Goal: Contribute content: Contribute content

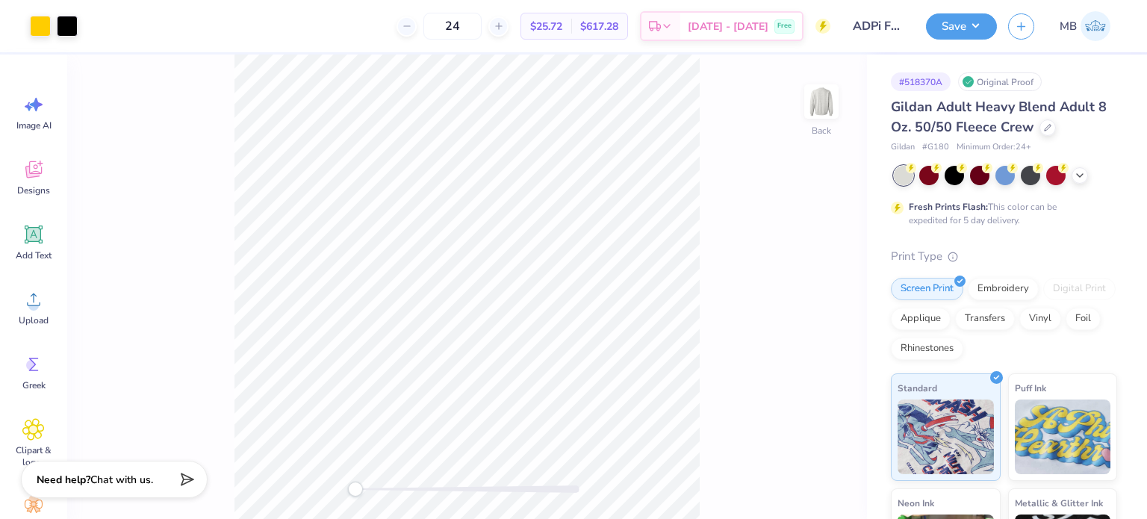
click at [34, 234] on icon at bounding box center [34, 235] width 14 height 14
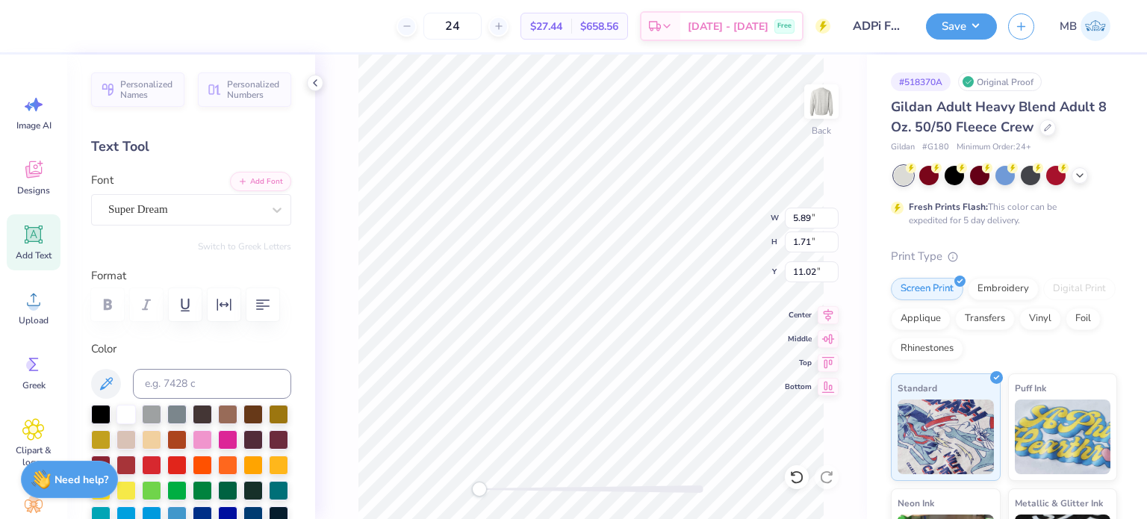
scroll to position [12, 1]
type textarea "TM"
click at [170, 208] on div "Super Dream" at bounding box center [185, 209] width 157 height 23
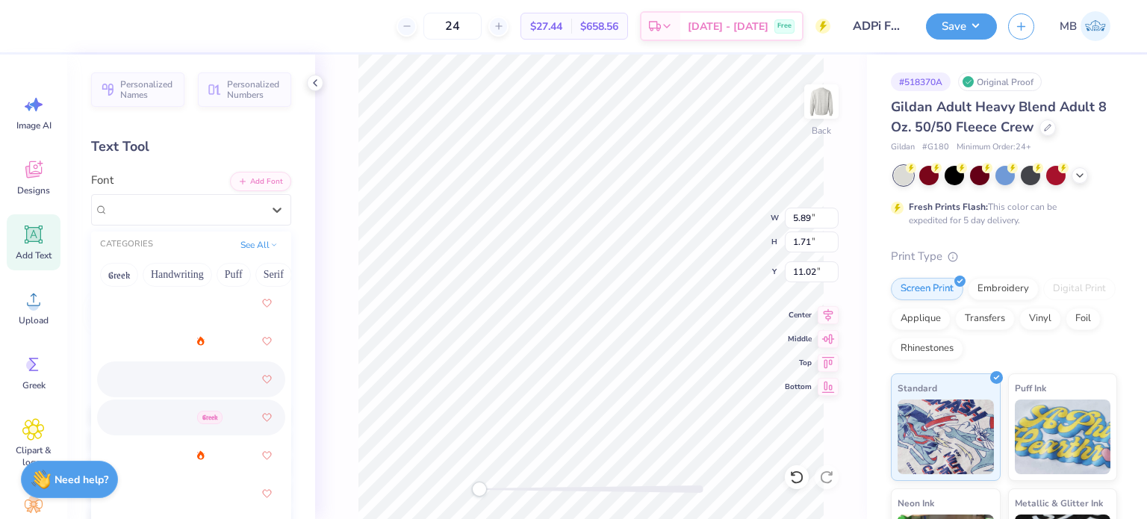
scroll to position [644, 0]
click at [137, 379] on img at bounding box center [129, 375] width 36 height 10
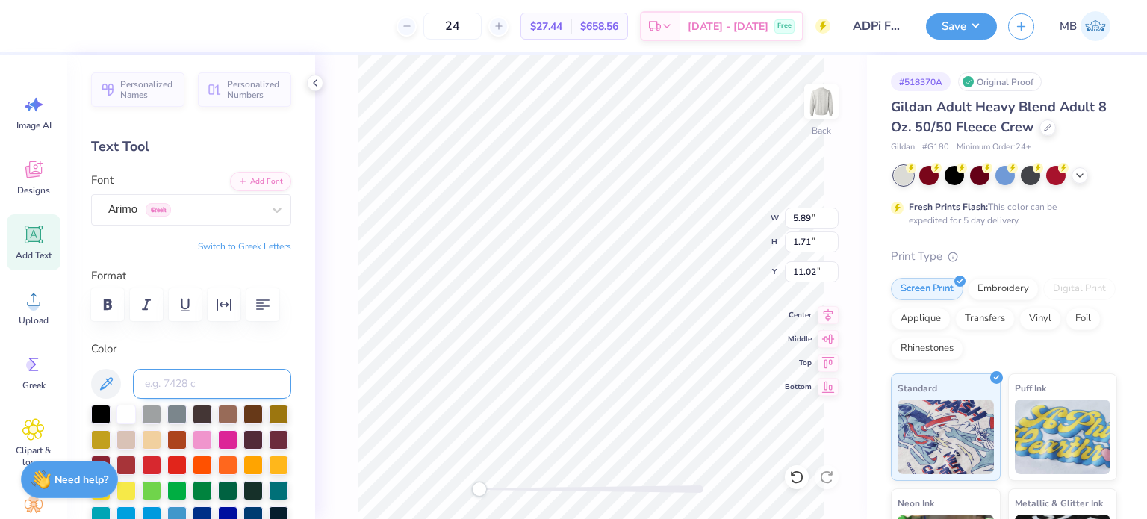
click at [161, 371] on input at bounding box center [212, 384] width 158 height 30
type input "116C"
click at [530, 475] on div "Back" at bounding box center [591, 287] width 552 height 464
type input "0.50"
type input "0.25"
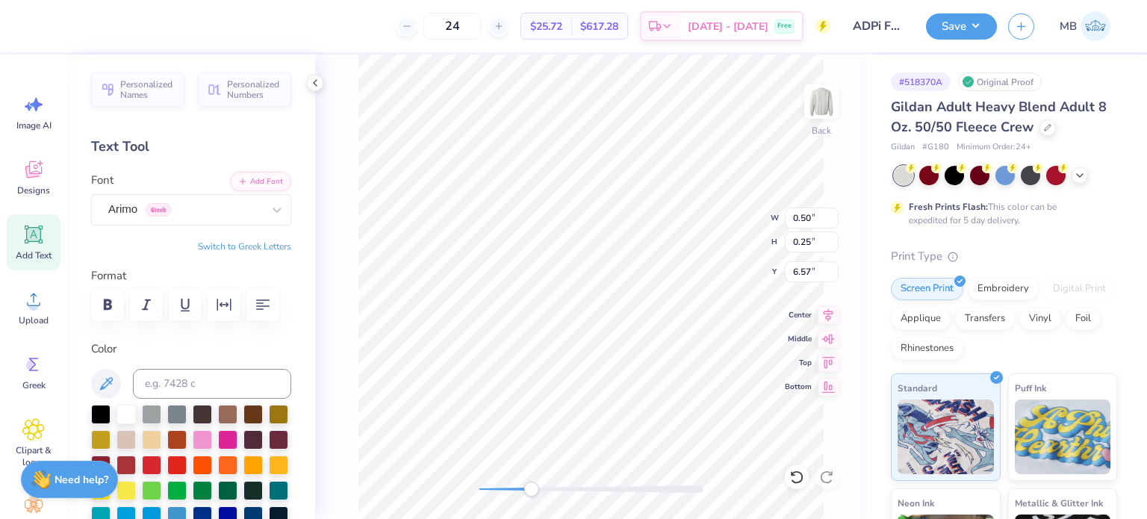
type input "6.57"
drag, startPoint x: 99, startPoint y: 414, endPoint x: 236, endPoint y: 394, distance: 138.1
click at [99, 413] on div at bounding box center [100, 414] width 19 height 19
drag, startPoint x: 481, startPoint y: 494, endPoint x: 586, endPoint y: 483, distance: 105.9
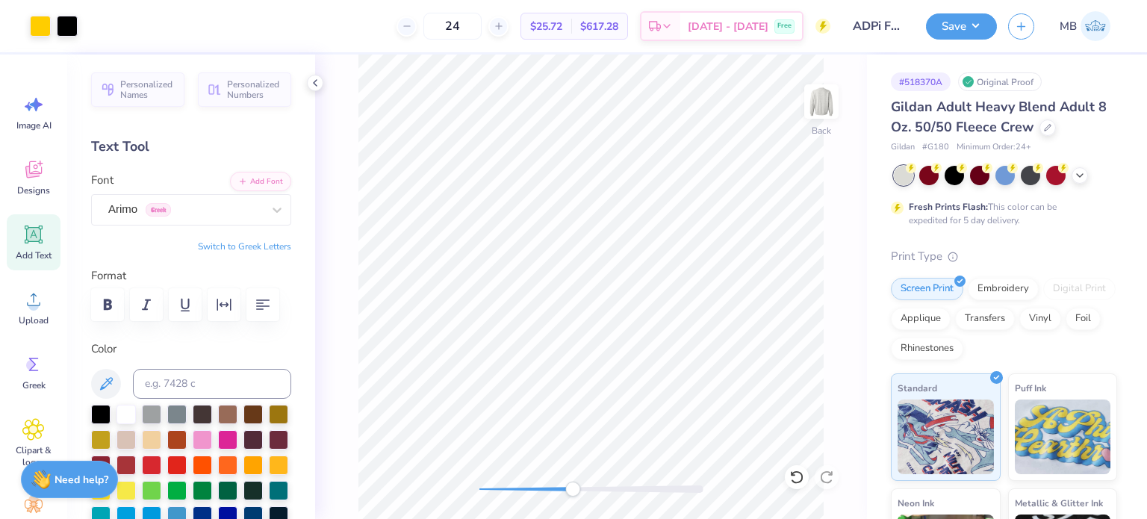
click at [580, 483] on div "Accessibility label" at bounding box center [572, 489] width 15 height 15
type input "0.23"
type input "0.12"
type input "0.16"
type input "0.17"
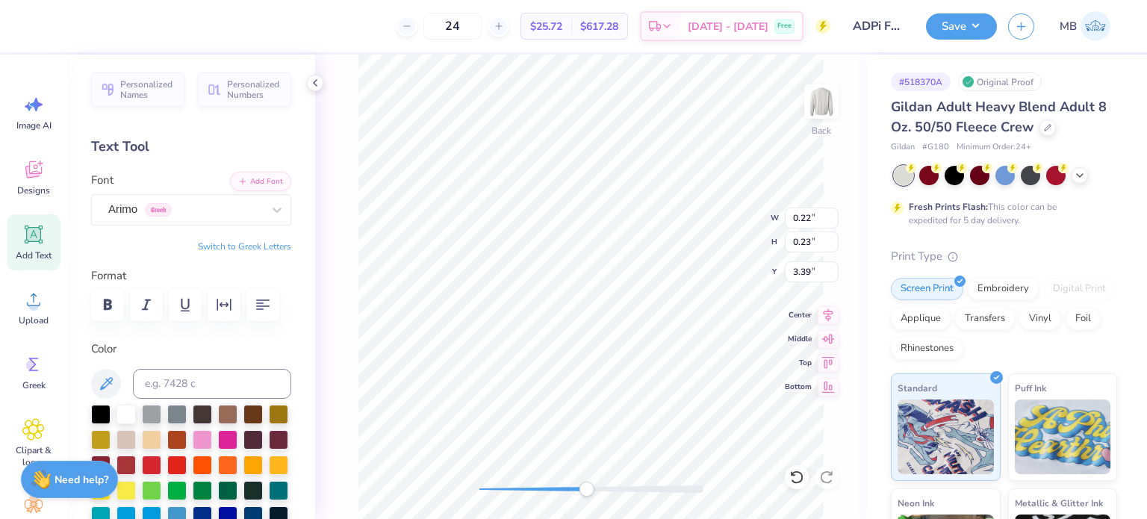
type input "3.33"
click at [960, 22] on button "Save" at bounding box center [961, 26] width 71 height 26
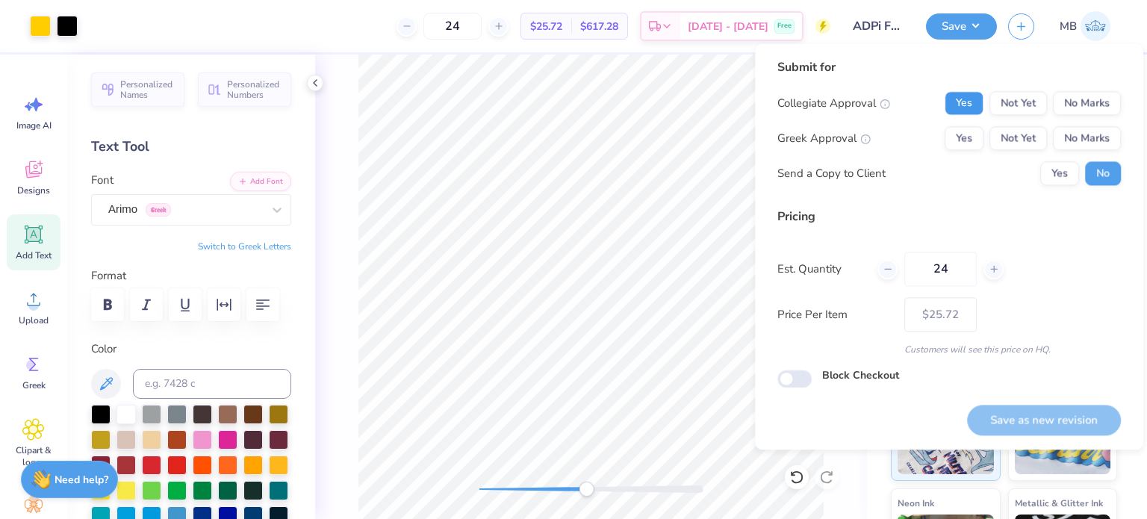
click at [954, 102] on button "Yes" at bounding box center [964, 103] width 39 height 24
click at [956, 140] on button "Yes" at bounding box center [964, 138] width 39 height 24
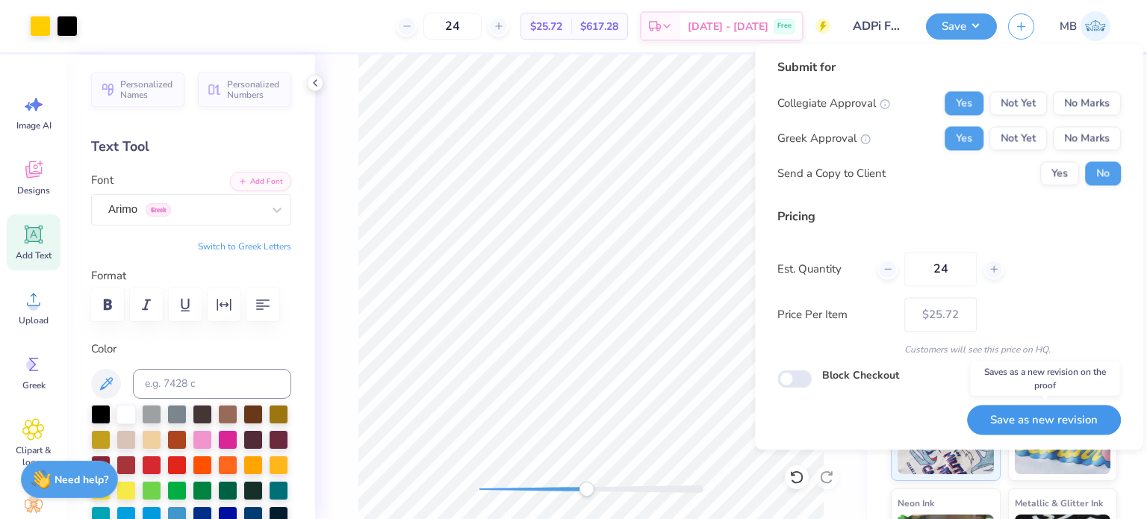
click at [1014, 419] on button "Save as new revision" at bounding box center [1044, 420] width 154 height 31
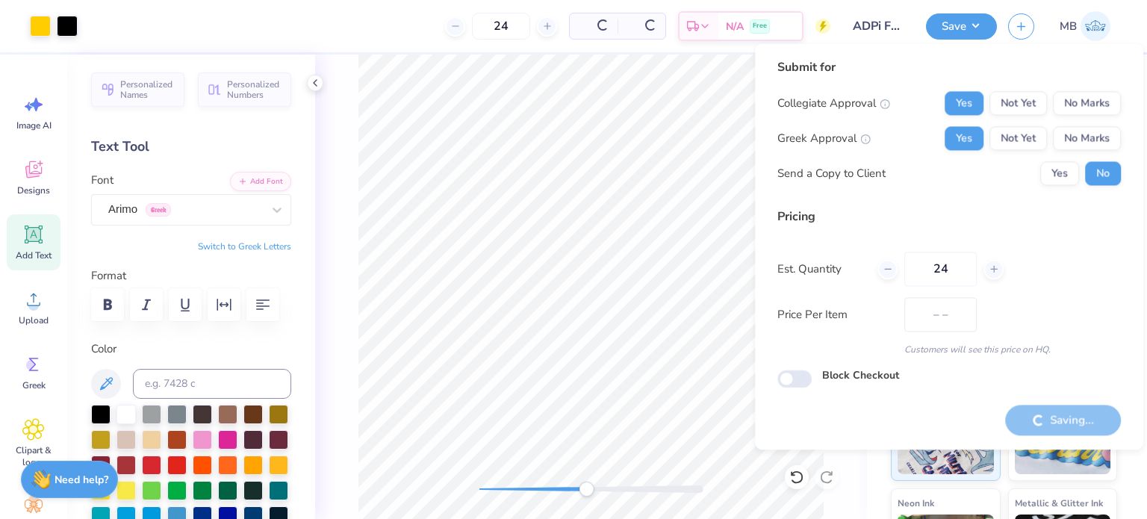
type input "$25.72"
